Goal: Information Seeking & Learning: Learn about a topic

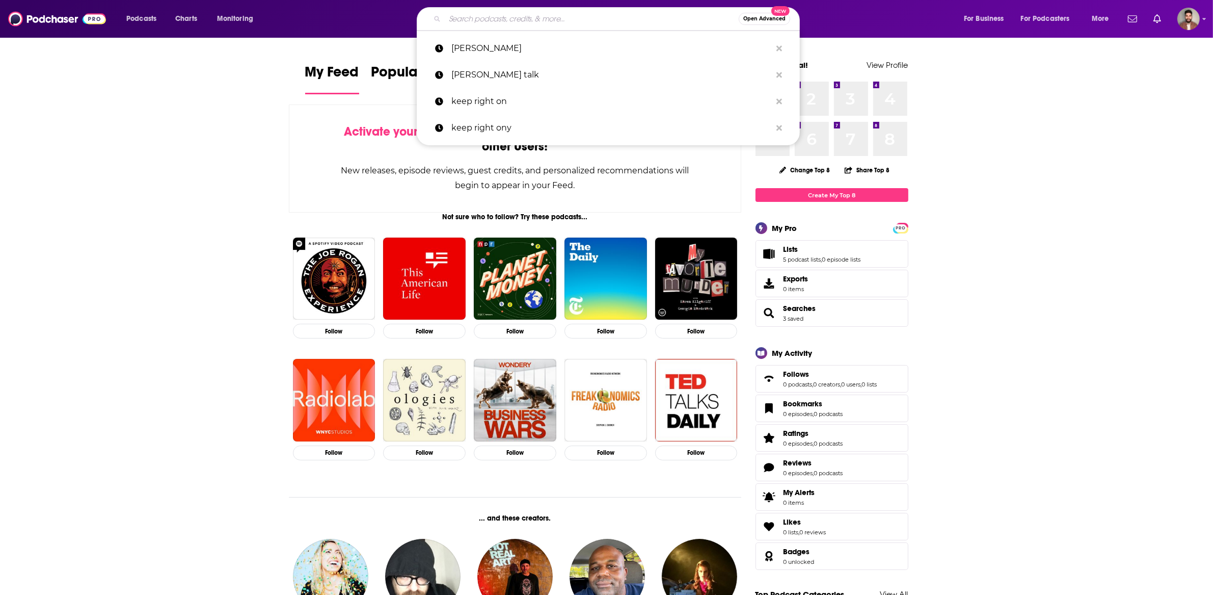
click at [512, 19] on input "Search podcasts, credits, & more..." at bounding box center [592, 19] width 294 height 16
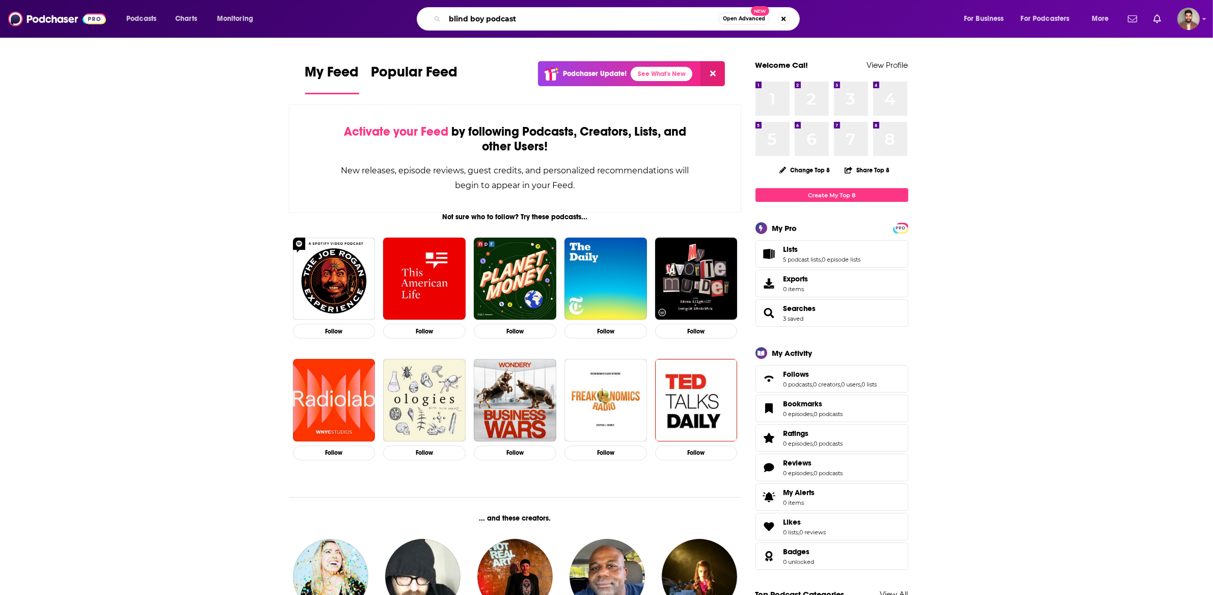
type input "blind boy podcast"
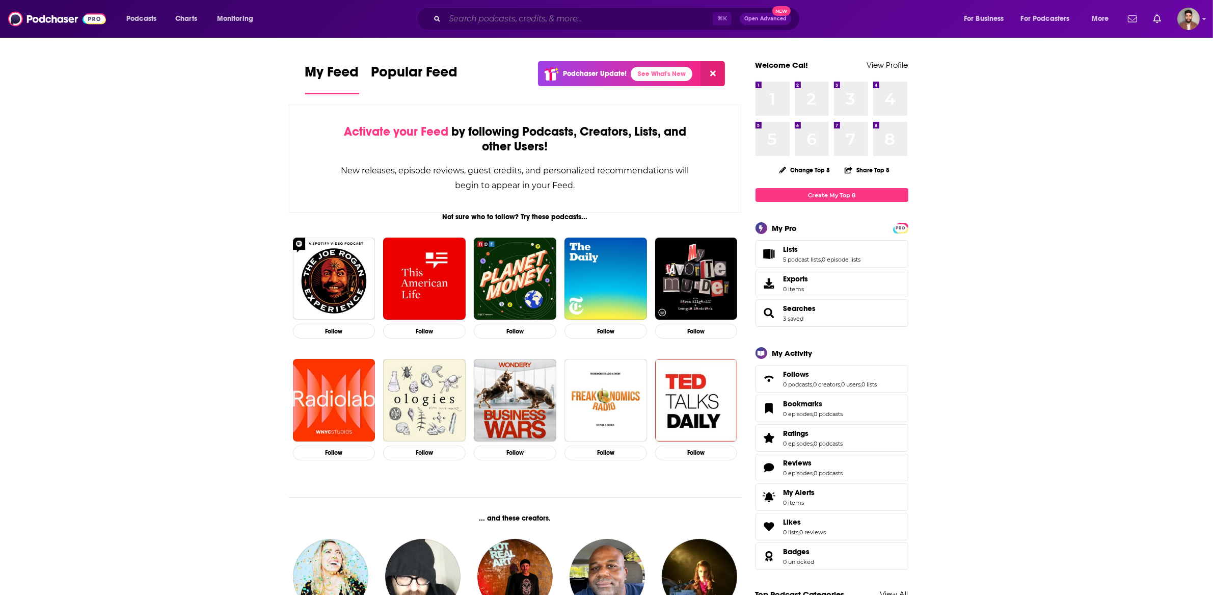
click at [474, 22] on input "Search podcasts, credits, & more..." at bounding box center [579, 19] width 268 height 16
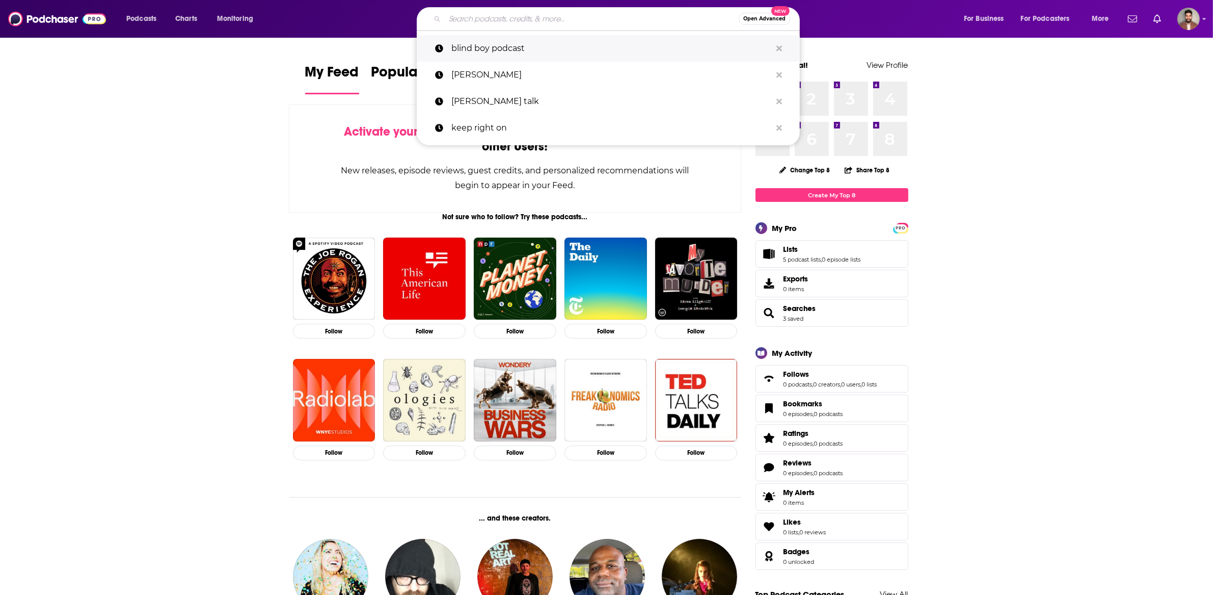
click at [476, 42] on p "blind boy podcast" at bounding box center [611, 48] width 320 height 26
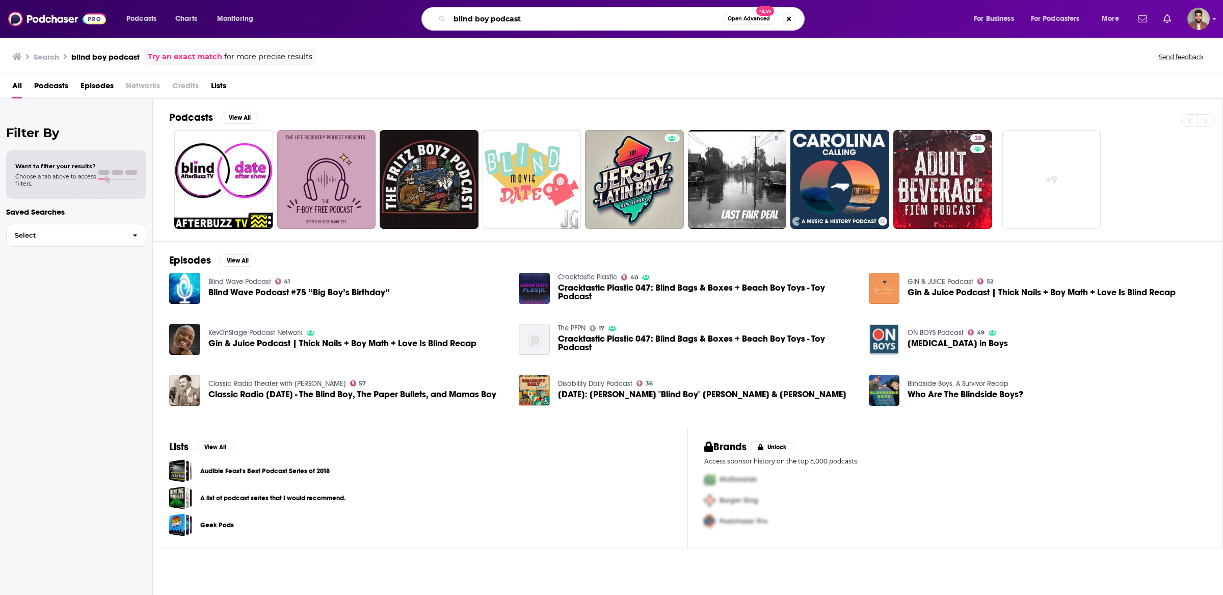
click at [519, 11] on input "blind boy podcast" at bounding box center [586, 19] width 274 height 16
click at [454, 19] on input "blind boy podcast" at bounding box center [586, 19] width 274 height 16
type input "the blindboy podcast"
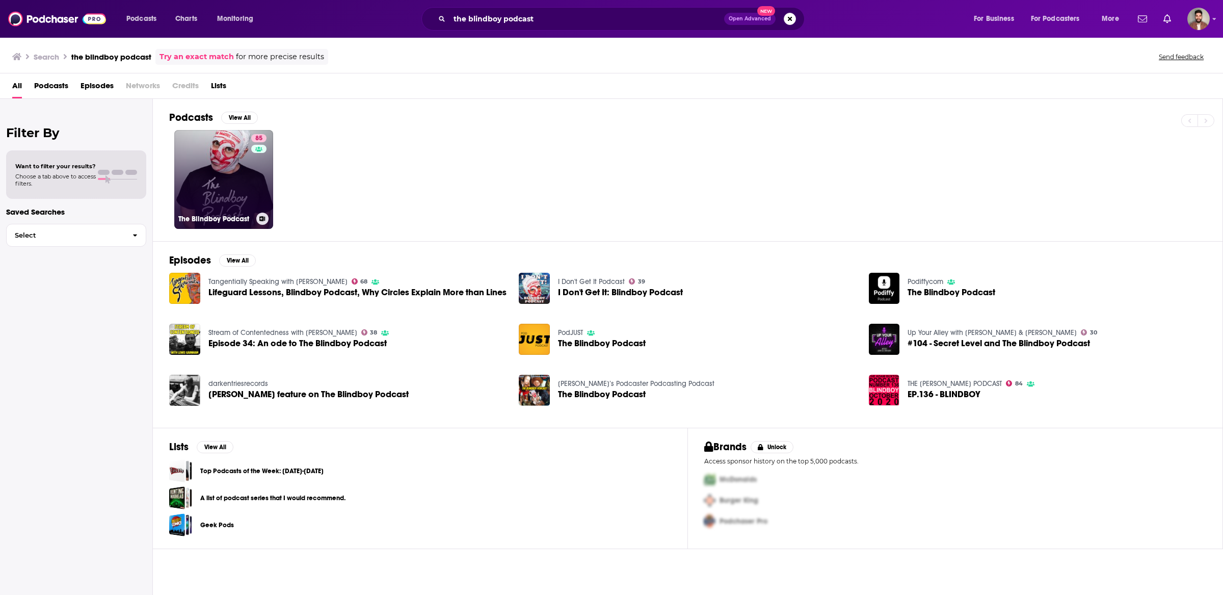
click at [236, 178] on link "85 The Blindboy Podcast" at bounding box center [223, 179] width 99 height 99
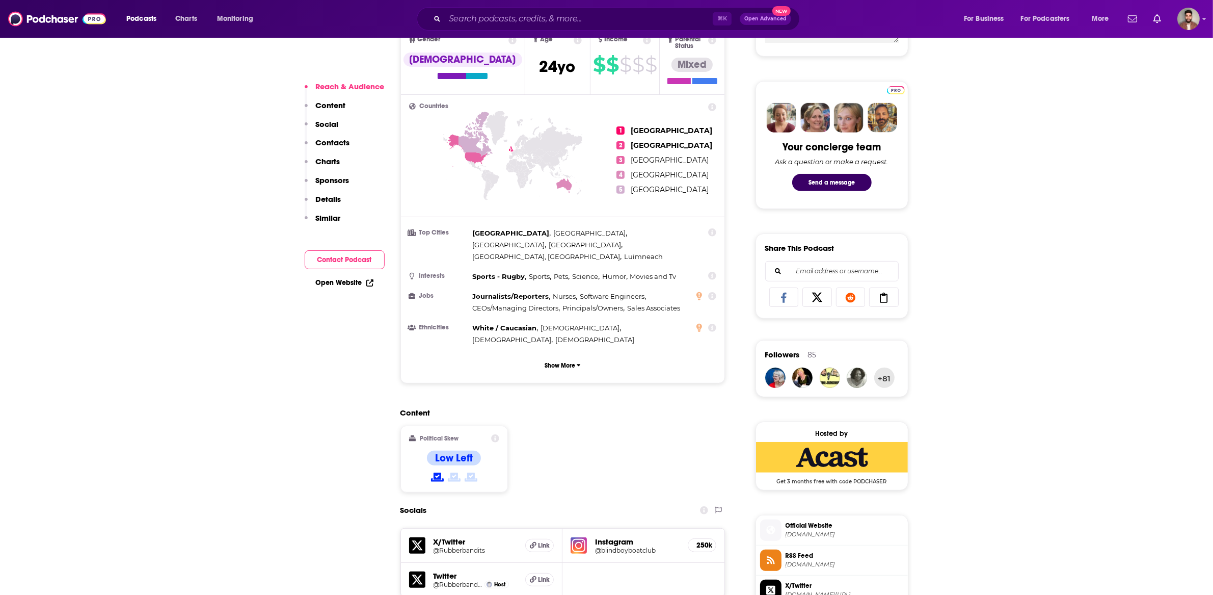
scroll to position [444, 0]
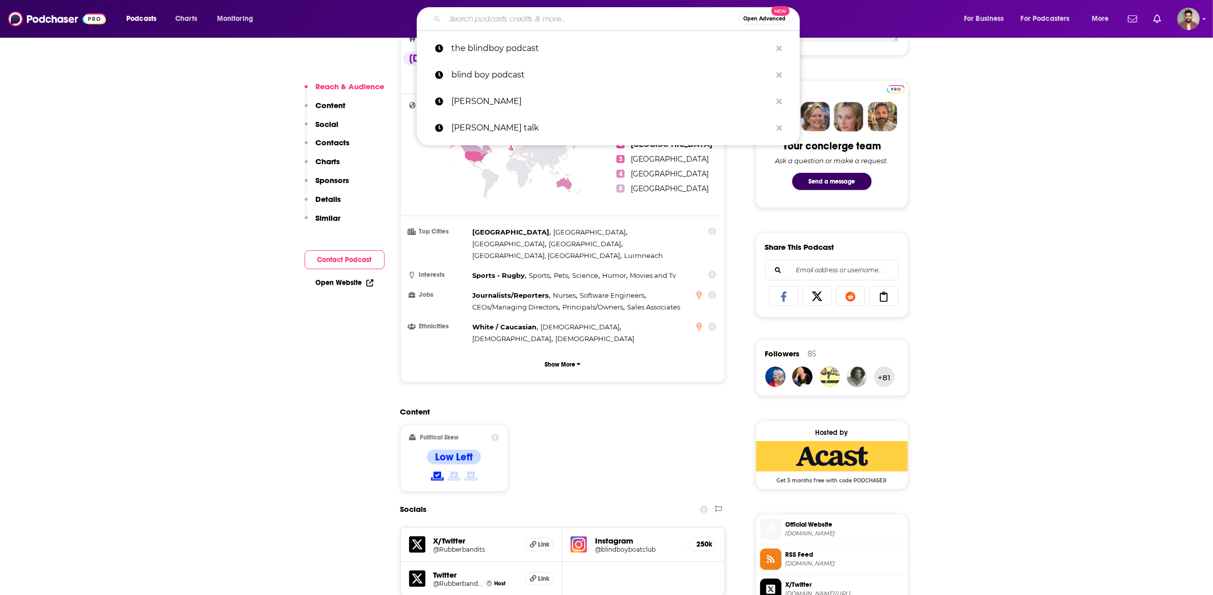
click at [512, 19] on input "Search podcasts, credits, & more..." at bounding box center [592, 19] width 294 height 16
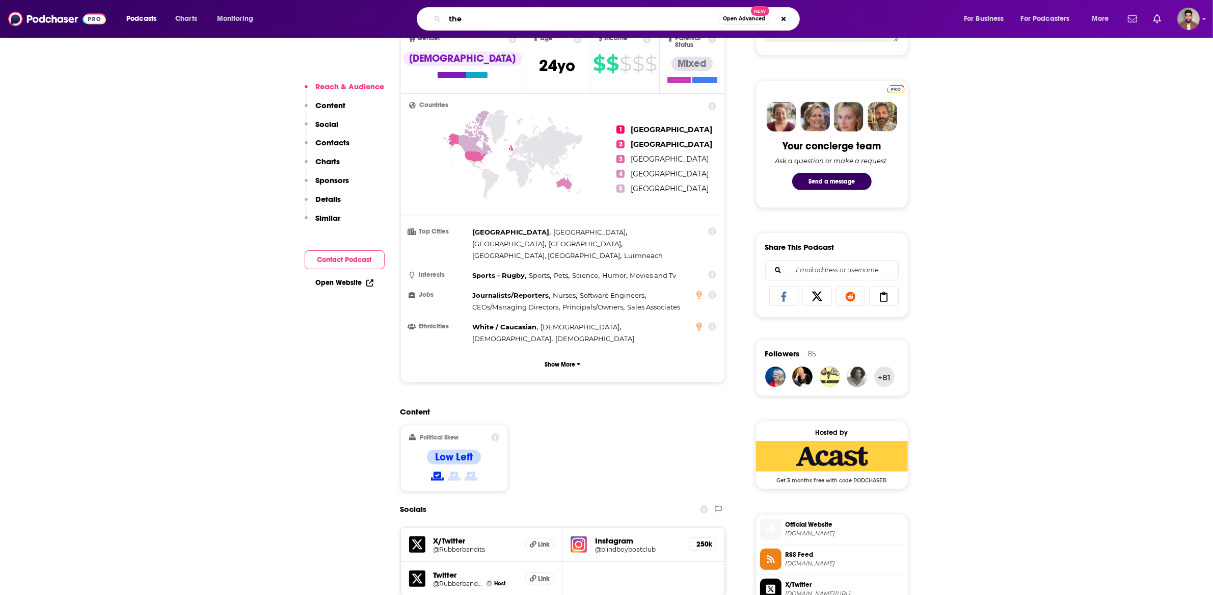
paste input "[PERSON_NAME] Podcast"
type input "the [PERSON_NAME] Podcast"
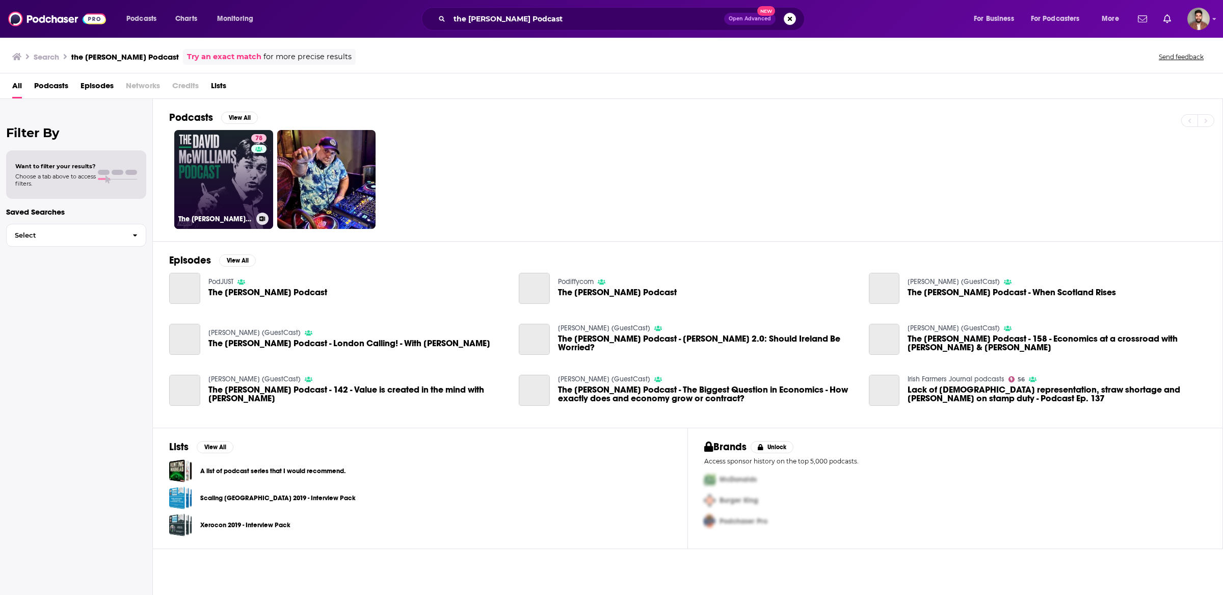
click at [250, 179] on link "78 The [PERSON_NAME] Podcast" at bounding box center [223, 179] width 99 height 99
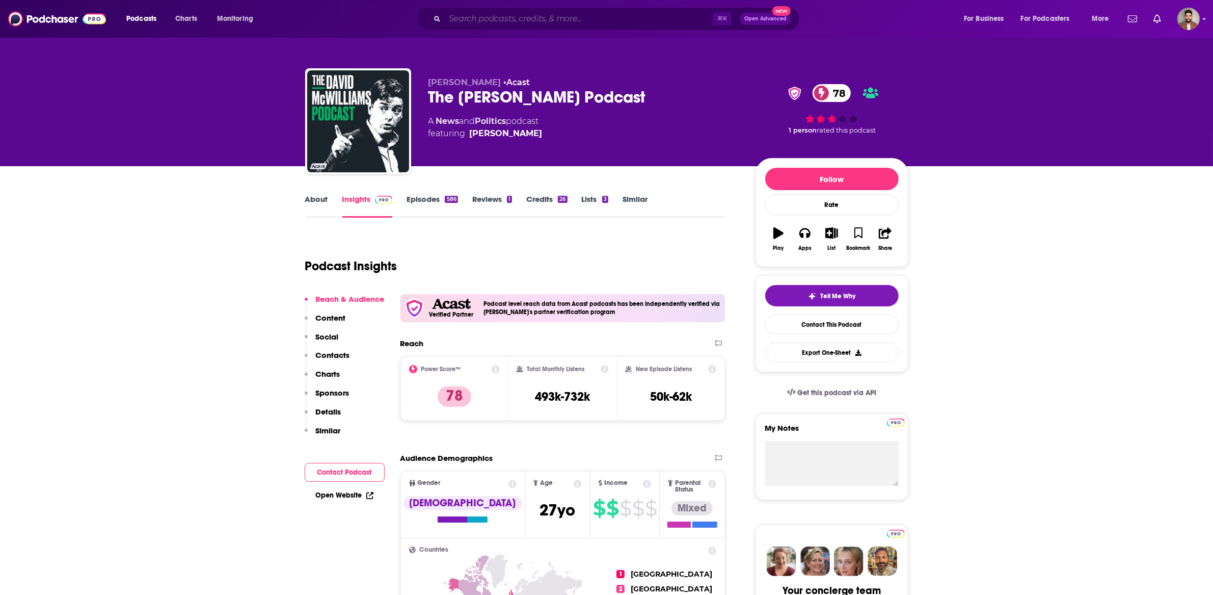
click at [569, 19] on input "Search podcasts, credits, & more..." at bounding box center [579, 19] width 268 height 16
paste input "My Therapist Ghosted Me"
type input "My Therapist Ghosted Me"
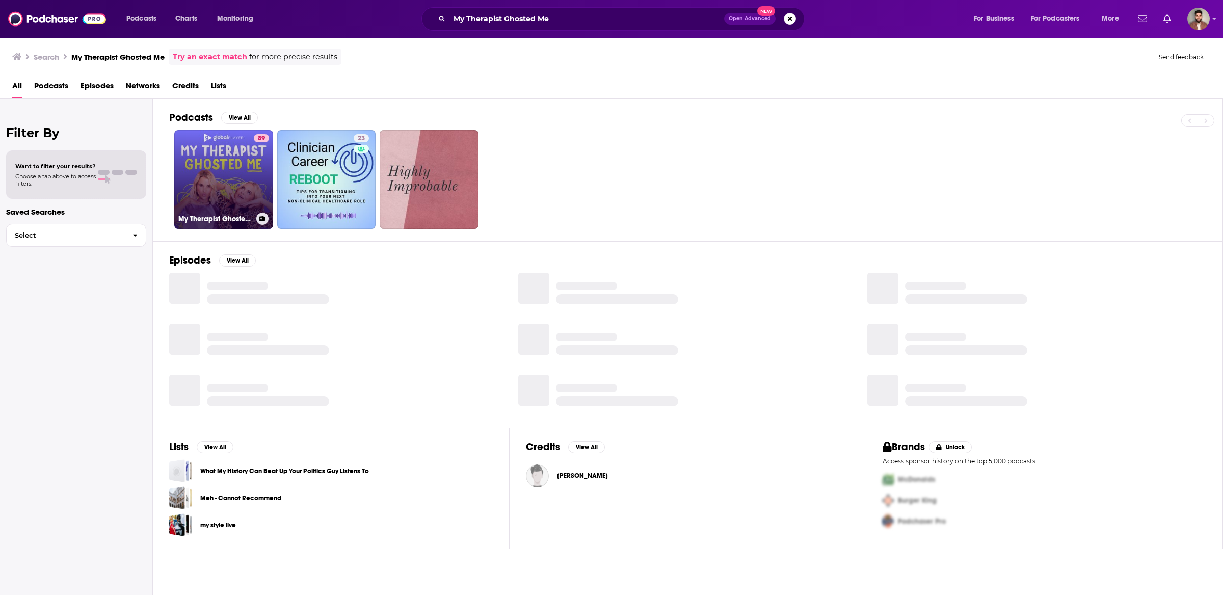
click at [244, 168] on link "89 My Therapist Ghosted Me" at bounding box center [223, 179] width 99 height 99
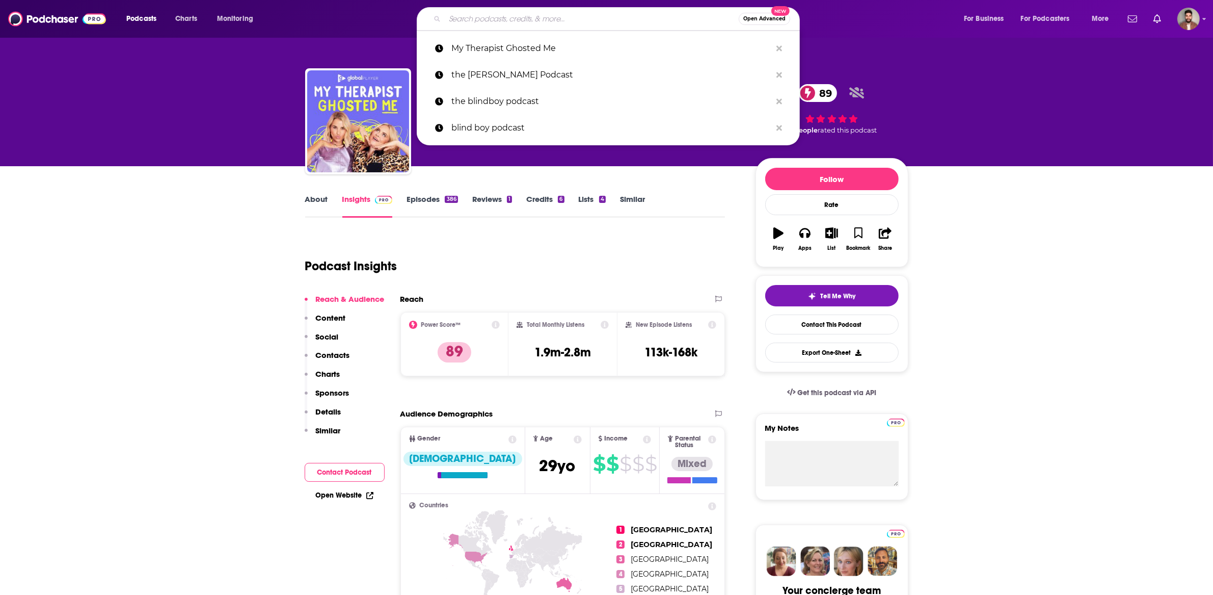
click at [512, 25] on input "Search podcasts, credits, & more..." at bounding box center [592, 19] width 294 height 16
paste input "I’m Grand Mam"
type input "I’m Grand Mam"
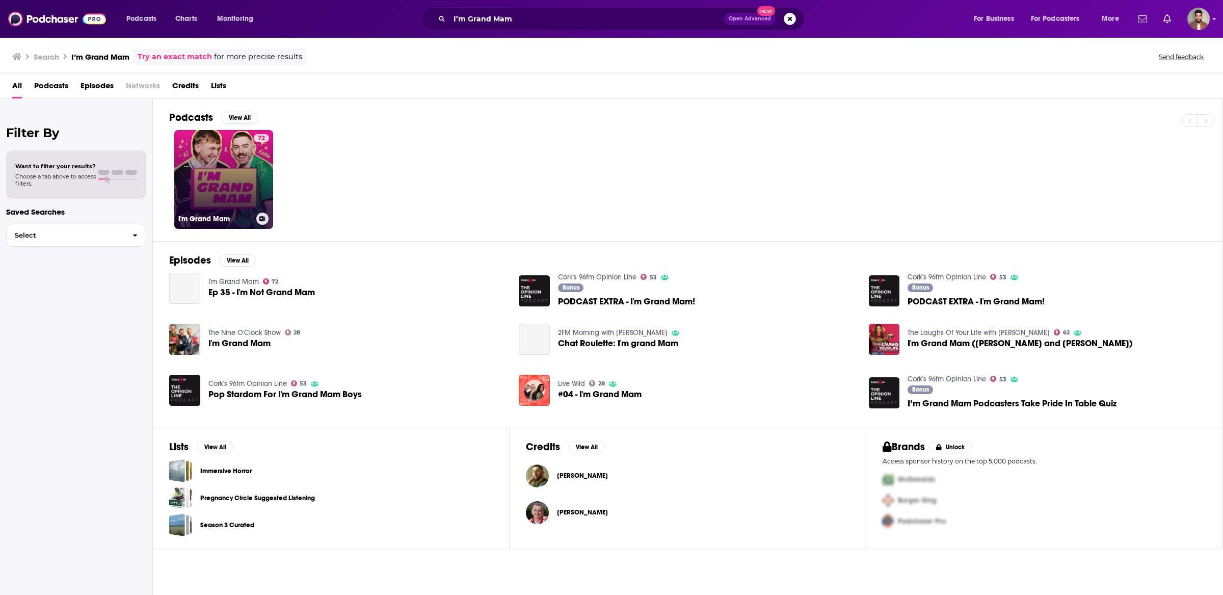
click at [243, 192] on link "72 I'm Grand Mam" at bounding box center [223, 179] width 99 height 99
